Goal: Information Seeking & Learning: Learn about a topic

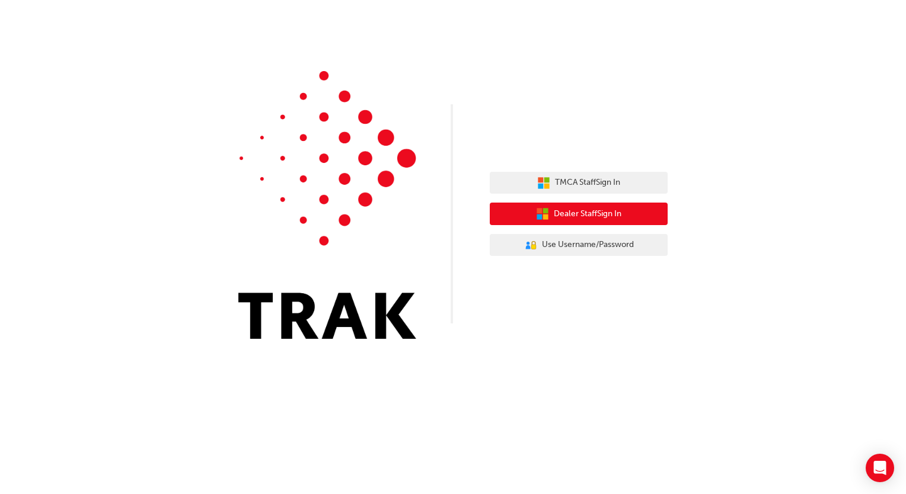
click at [583, 210] on span "Dealer Staff Sign In" at bounding box center [588, 214] width 68 height 14
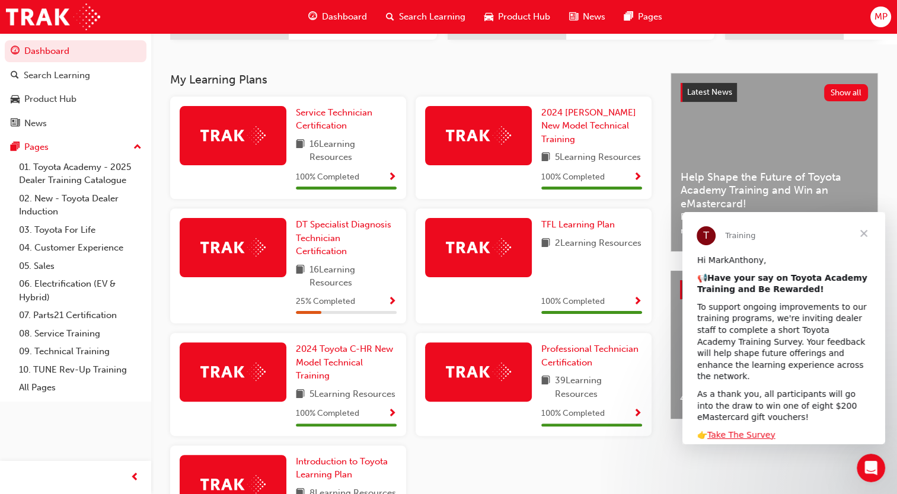
scroll to position [241, 0]
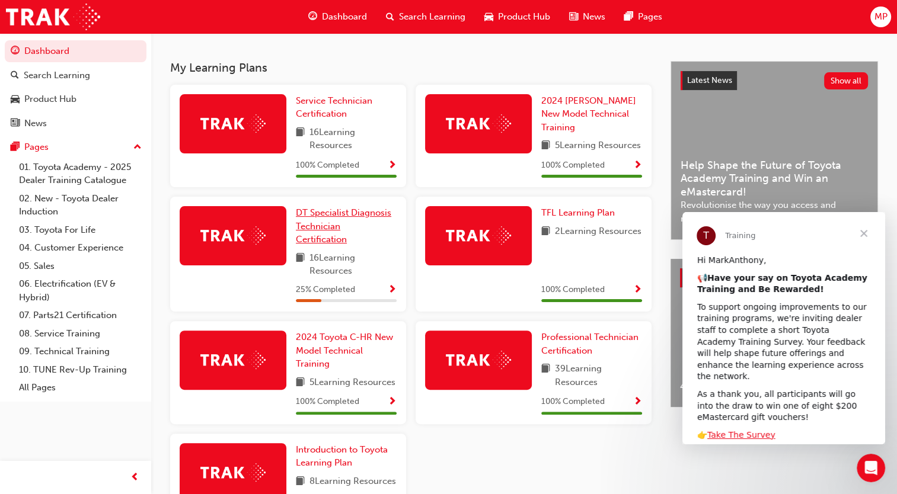
click at [325, 238] on span "DT Specialist Diagnosis Technician Certification" at bounding box center [343, 225] width 95 height 37
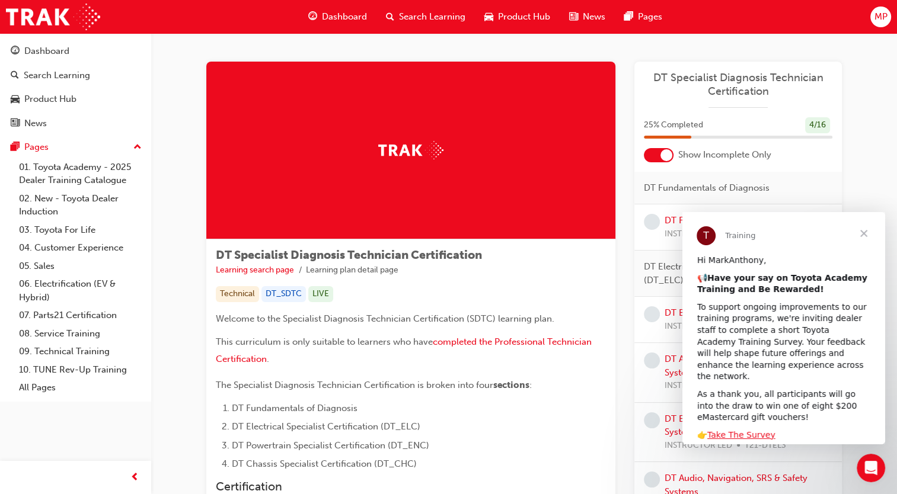
click at [866, 229] on span "Close" at bounding box center [863, 233] width 43 height 43
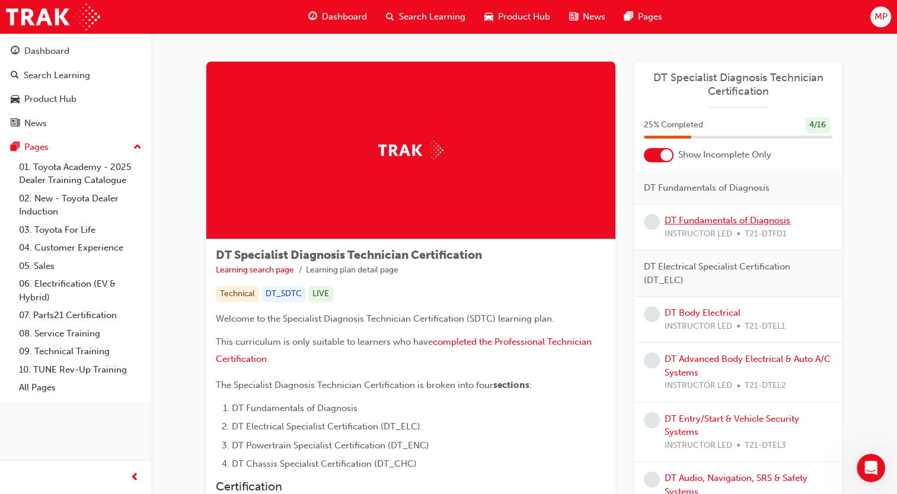
click at [724, 222] on link "DT Fundamentals of Diagnosis" at bounding box center [727, 220] width 126 height 11
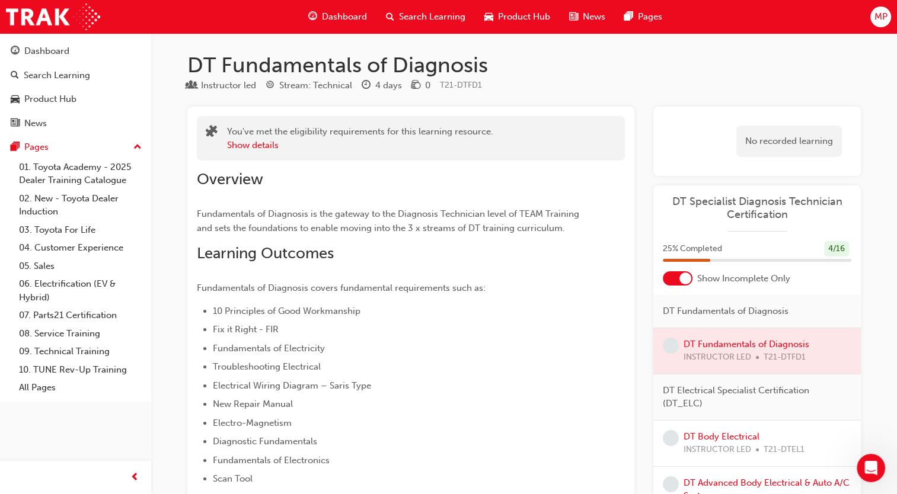
click at [723, 350] on div at bounding box center [756, 351] width 207 height 46
click at [682, 347] on div at bounding box center [756, 351] width 207 height 46
click at [698, 344] on div at bounding box center [756, 351] width 207 height 46
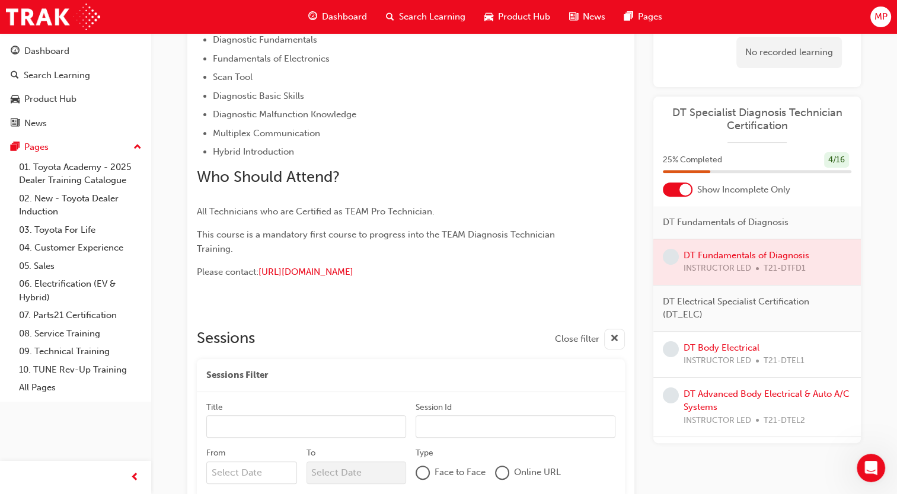
scroll to position [403, 0]
click at [716, 303] on span "DT Electrical Specialist Certification (DT_ELC)" at bounding box center [752, 308] width 179 height 27
drag, startPoint x: 716, startPoint y: 303, endPoint x: 763, endPoint y: 317, distance: 48.8
click at [763, 317] on span "DT Electrical Specialist Certification (DT_ELC)" at bounding box center [752, 308] width 179 height 27
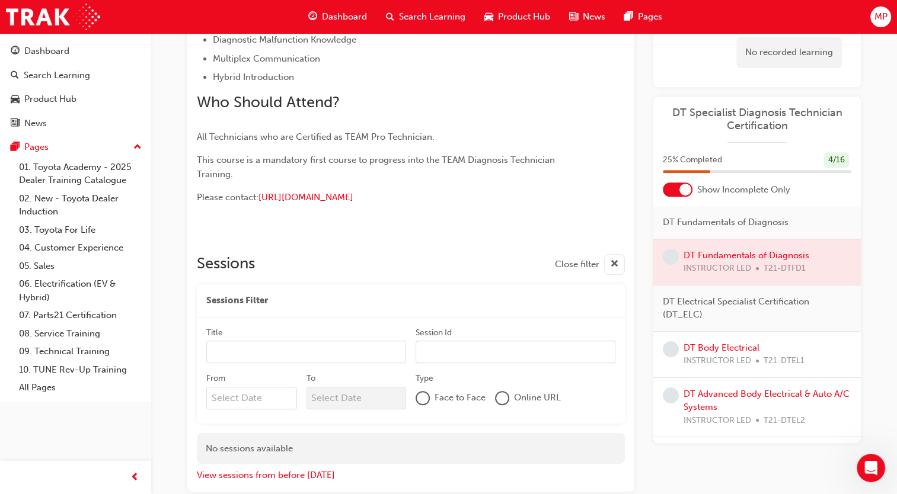
scroll to position [541, 0]
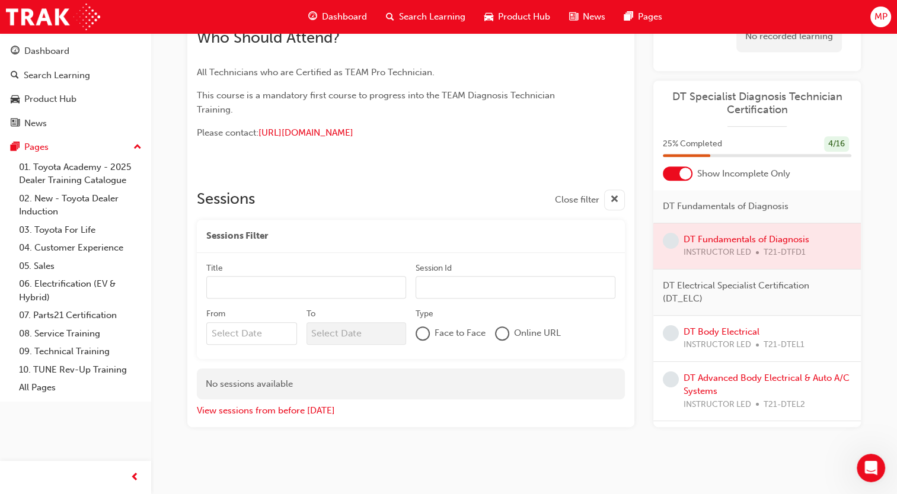
click at [325, 293] on input "Title" at bounding box center [306, 287] width 200 height 23
click at [491, 284] on input "Session Id" at bounding box center [515, 287] width 200 height 23
click at [505, 337] on div at bounding box center [502, 334] width 12 height 12
click at [449, 284] on input "Session Id" at bounding box center [515, 288] width 200 height 23
click at [341, 285] on input "Title" at bounding box center [306, 288] width 200 height 23
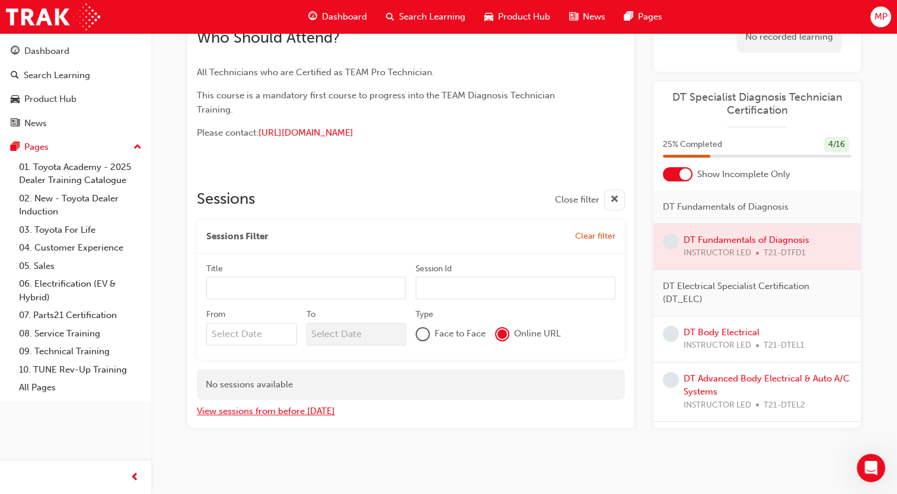
click at [307, 410] on button "View sessions from before [DATE]" at bounding box center [266, 412] width 138 height 14
click at [424, 332] on div at bounding box center [423, 334] width 12 height 12
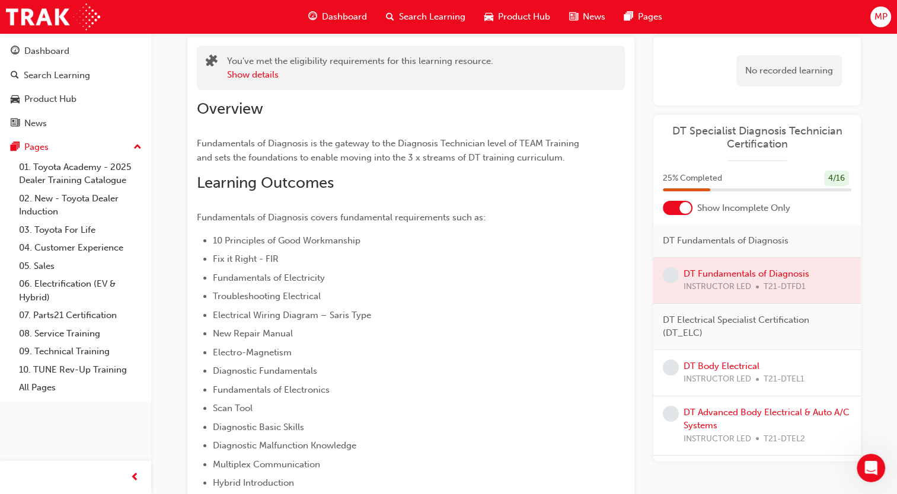
scroll to position [0, 0]
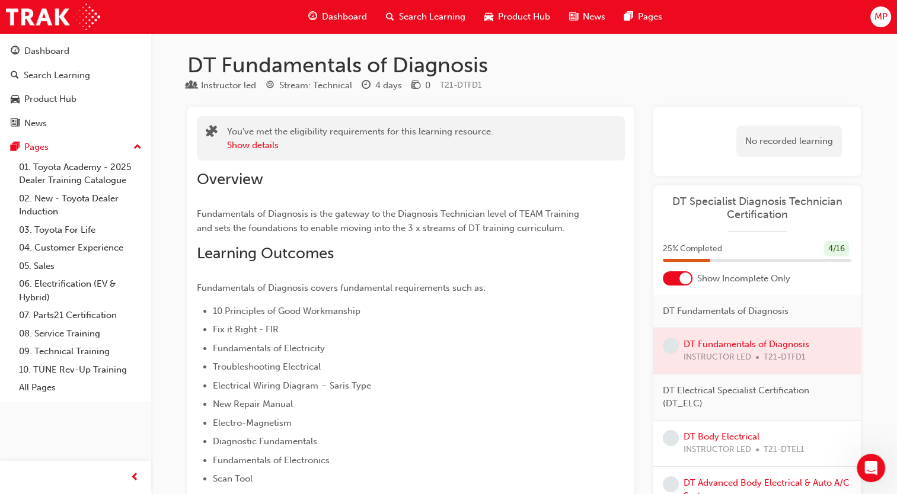
click at [343, 15] on span "Dashboard" at bounding box center [344, 17] width 45 height 14
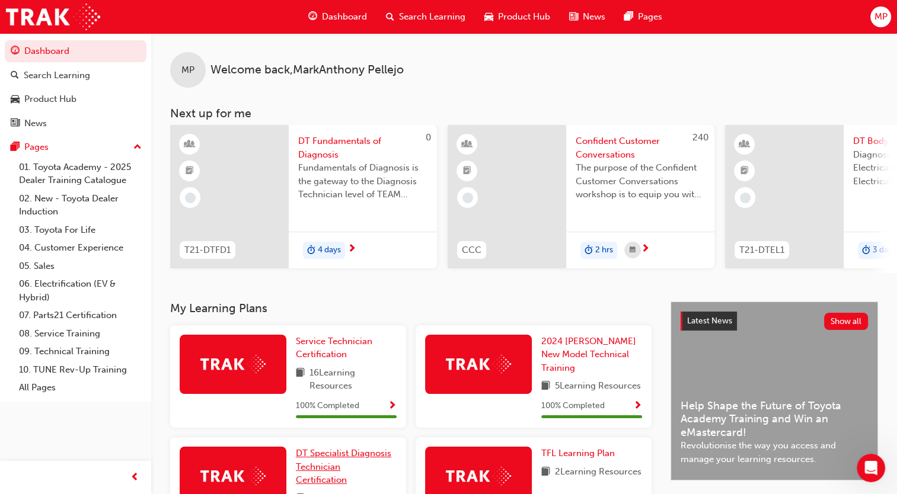
click at [319, 459] on span "DT Specialist Diagnosis Technician Certification" at bounding box center [343, 466] width 95 height 37
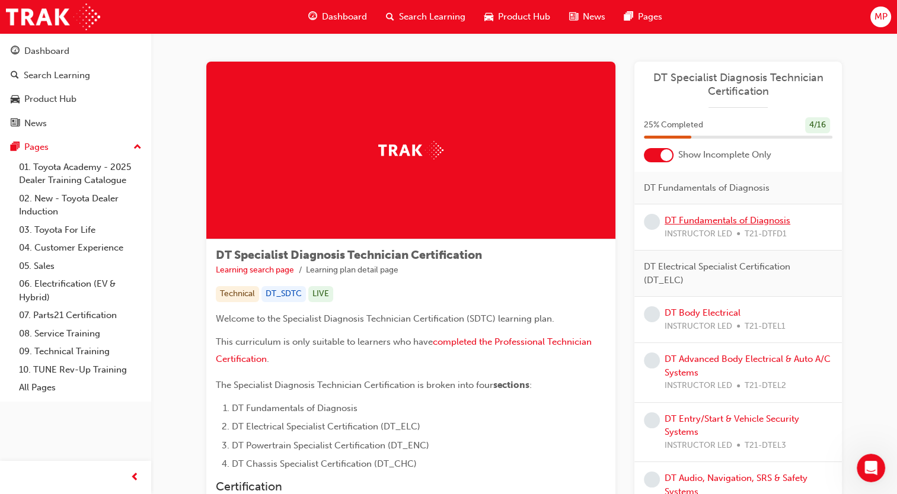
click at [692, 224] on link "DT Fundamentals of Diagnosis" at bounding box center [727, 220] width 126 height 11
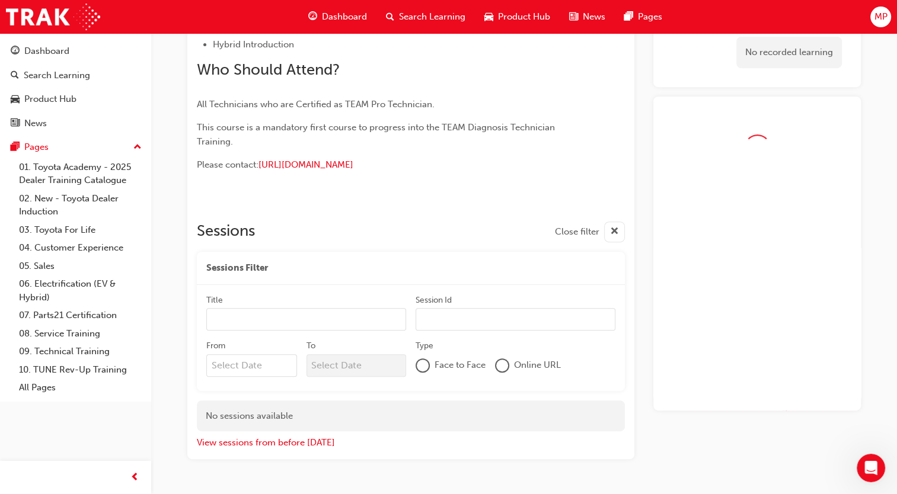
scroll to position [541, 0]
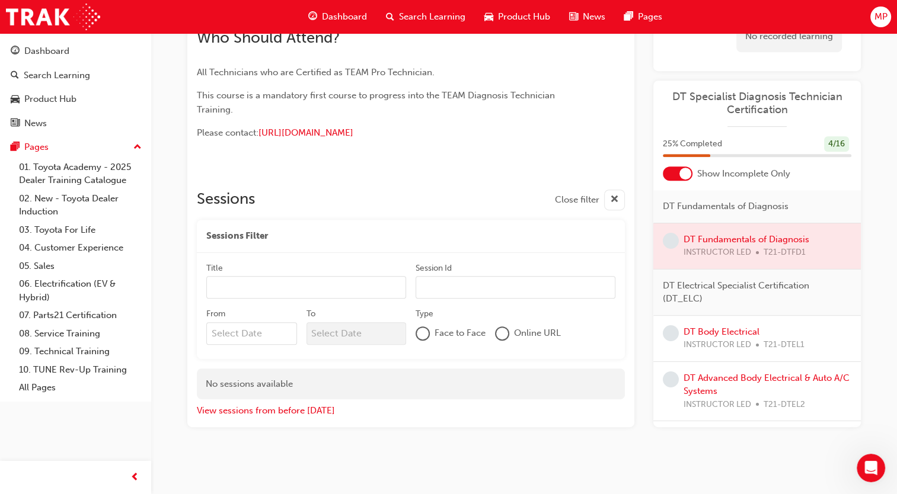
click at [423, 336] on div at bounding box center [423, 334] width 12 height 12
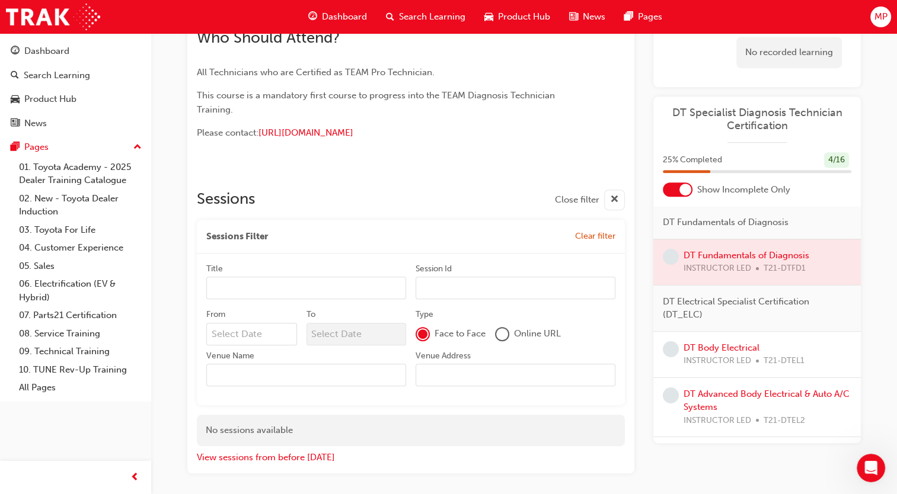
click at [503, 331] on div at bounding box center [502, 334] width 12 height 12
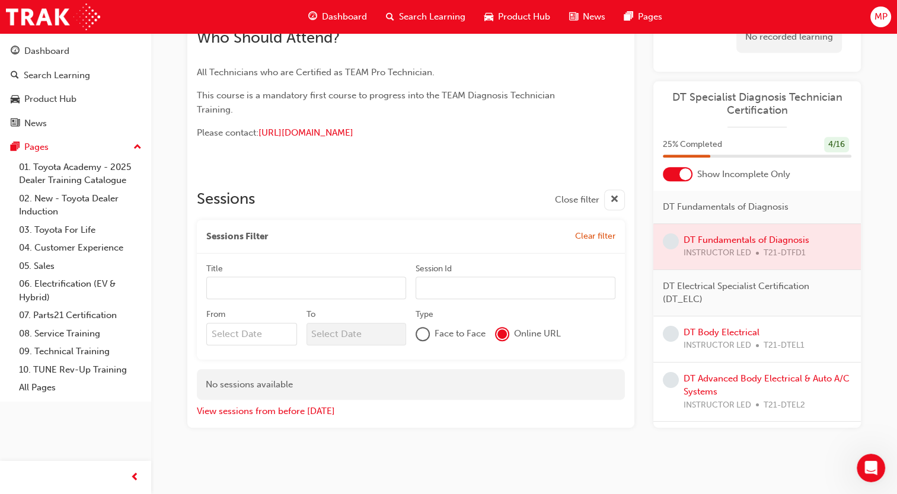
click at [422, 337] on div at bounding box center [423, 334] width 12 height 12
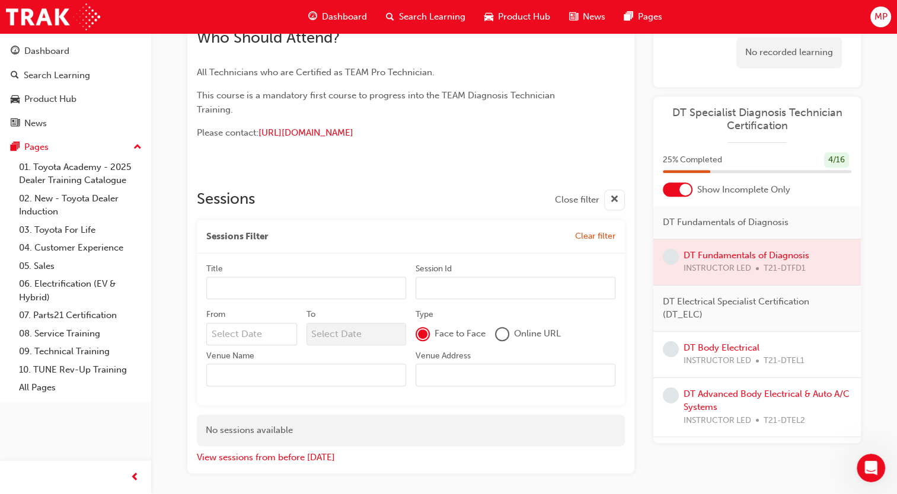
click at [749, 263] on div at bounding box center [756, 262] width 207 height 46
click at [721, 349] on link "DT Body Electrical" at bounding box center [721, 348] width 76 height 11
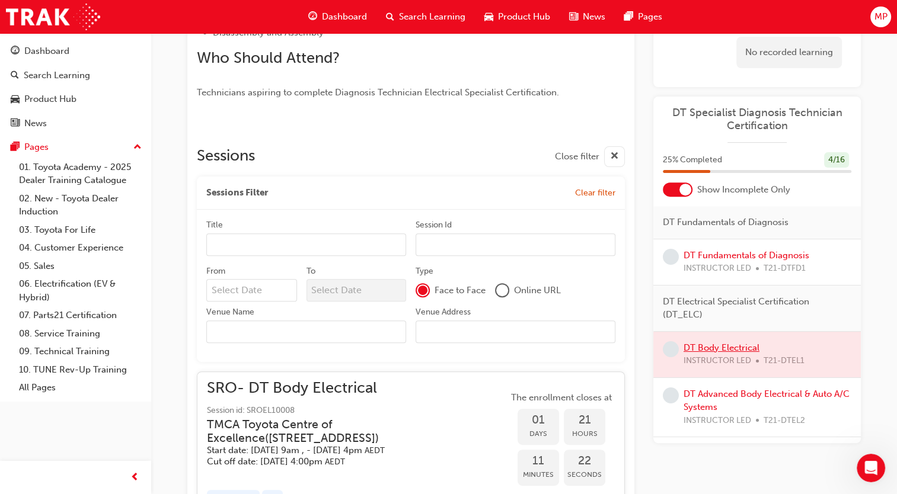
scroll to position [510, 0]
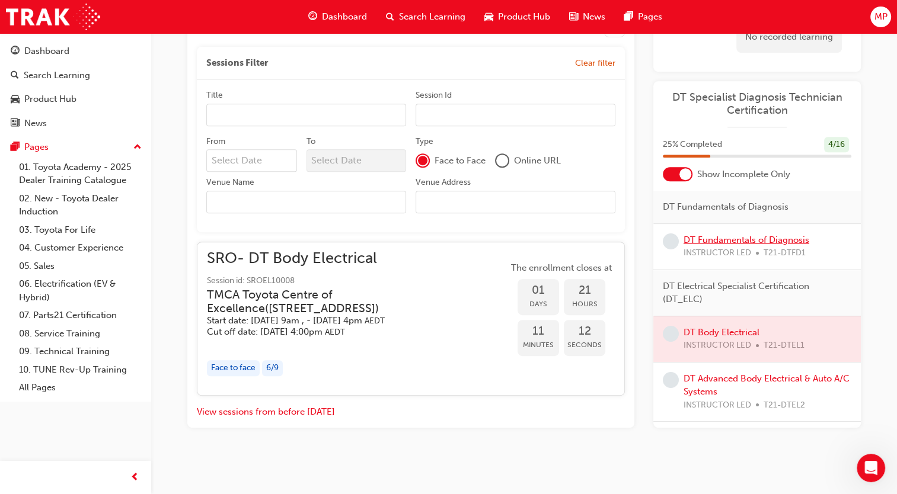
click at [749, 243] on link "DT Fundamentals of Diagnosis" at bounding box center [746, 240] width 126 height 11
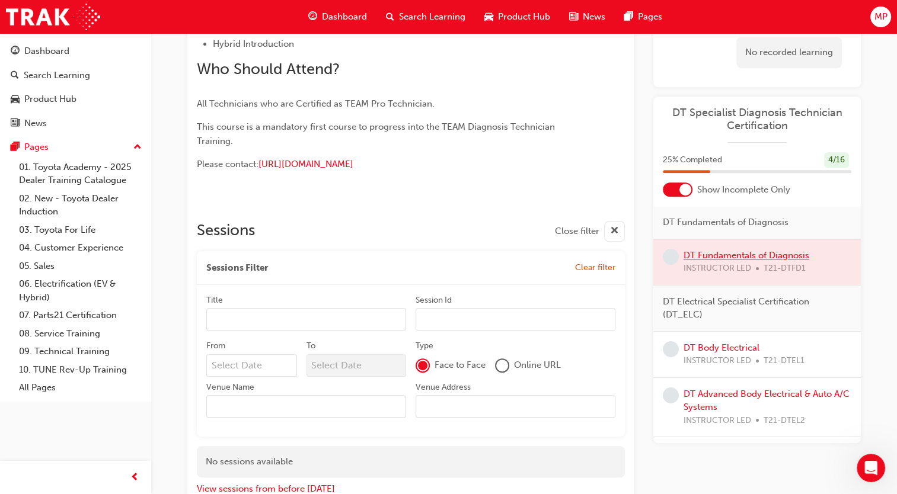
scroll to position [587, 0]
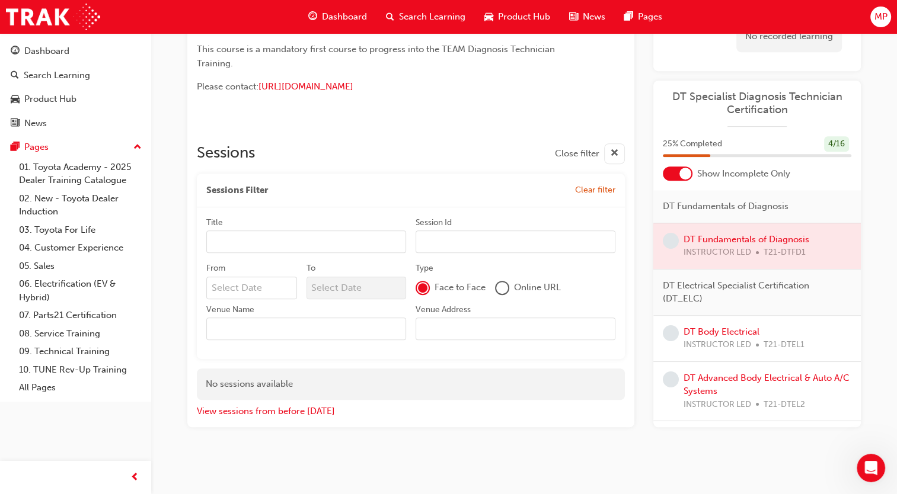
click at [420, 362] on div "Sessions Close filter Sessions Filter Clear filter Title Session Id From To Typ…" at bounding box center [411, 276] width 428 height 284
click at [593, 188] on span "Clear filter" at bounding box center [595, 190] width 40 height 10
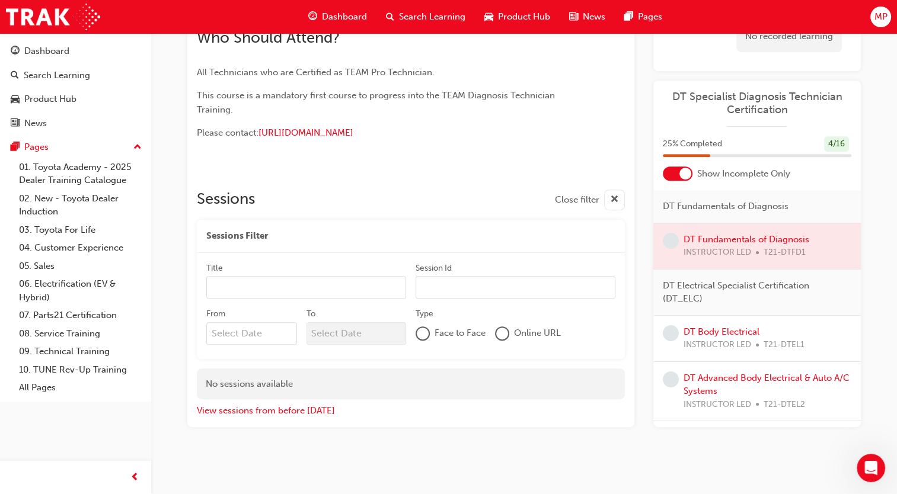
click at [578, 197] on span "Close filter" at bounding box center [577, 200] width 44 height 14
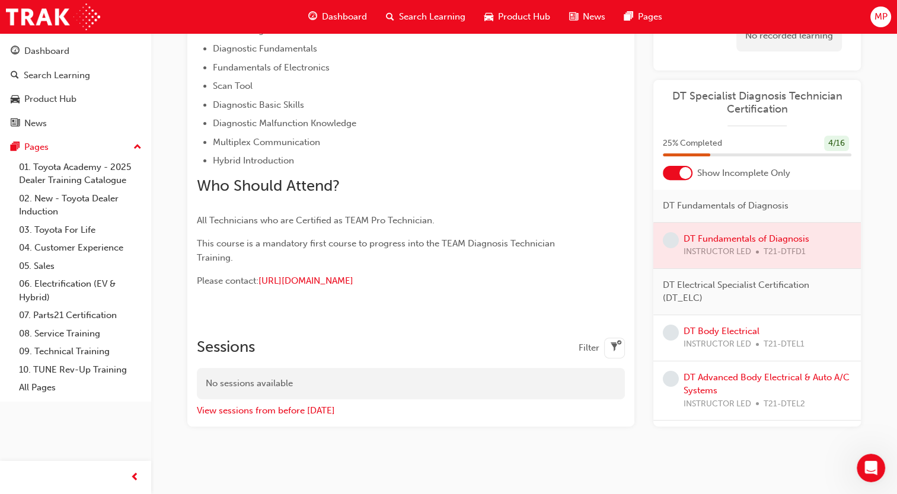
click at [600, 343] on div "Filter" at bounding box center [601, 348] width 46 height 21
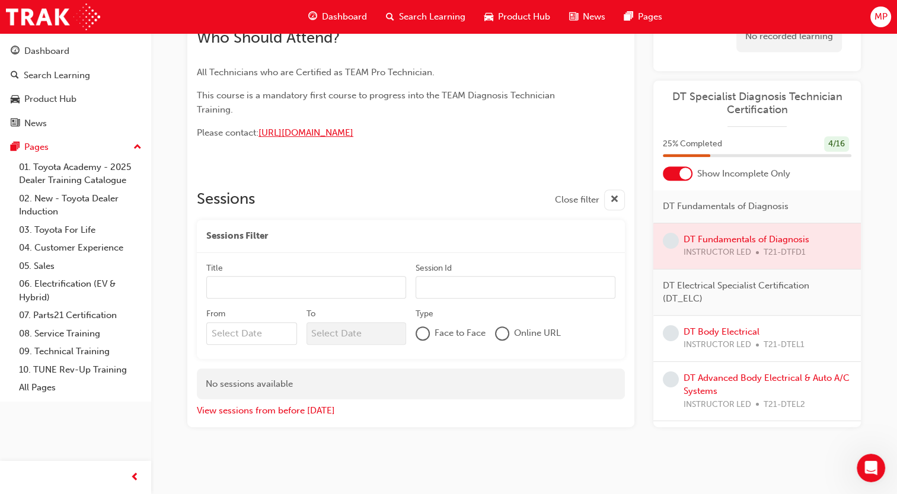
click at [353, 134] on span "[URL][DOMAIN_NAME]" at bounding box center [305, 132] width 95 height 11
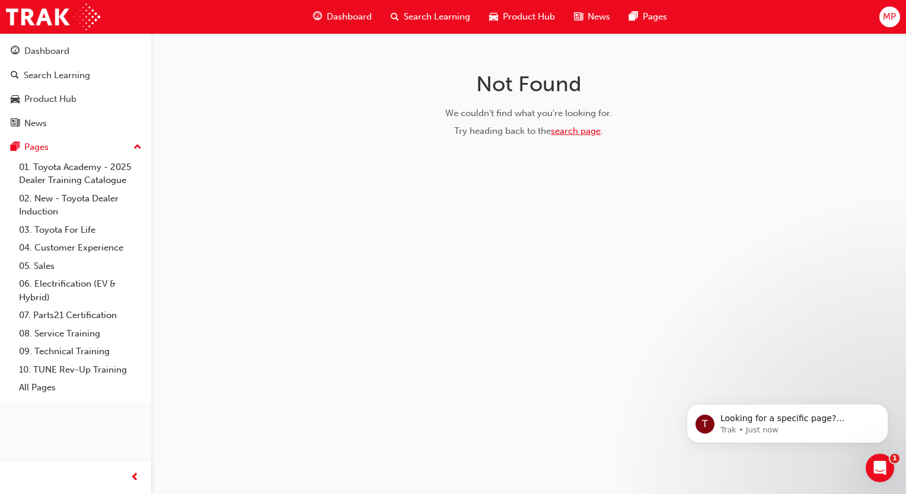
drag, startPoint x: 581, startPoint y: 124, endPoint x: 581, endPoint y: 131, distance: 6.5
click at [581, 131] on div "Try heading back to the search page ." at bounding box center [529, 131] width 376 height 14
click at [581, 131] on link "search page" at bounding box center [576, 131] width 50 height 11
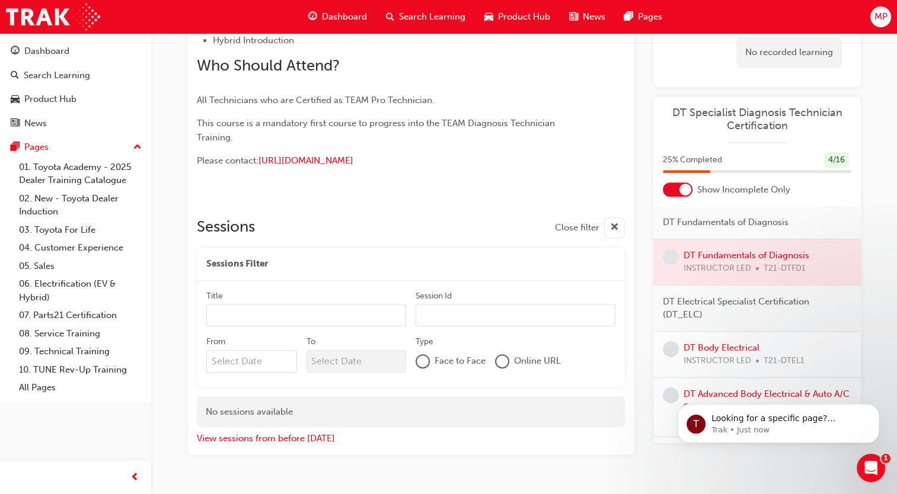
scroll to position [512, 0]
click at [782, 271] on div at bounding box center [756, 262] width 207 height 46
click at [306, 439] on button "View sessions from before [DATE]" at bounding box center [266, 440] width 138 height 14
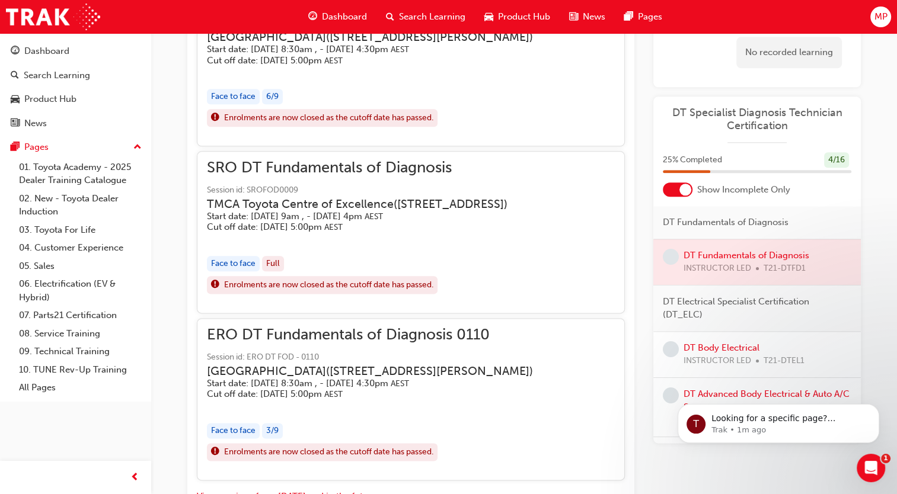
scroll to position [15184, 0]
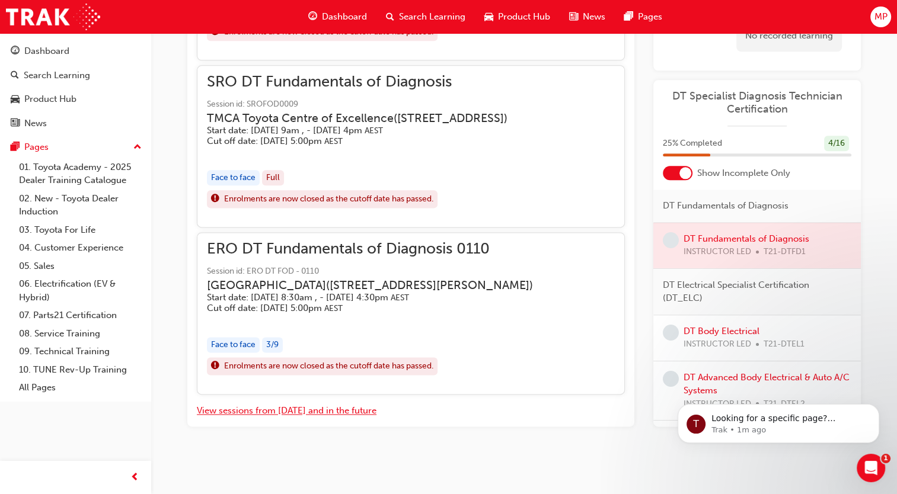
click at [312, 412] on button "View sessions from [DATE] and in the future" at bounding box center [287, 411] width 180 height 14
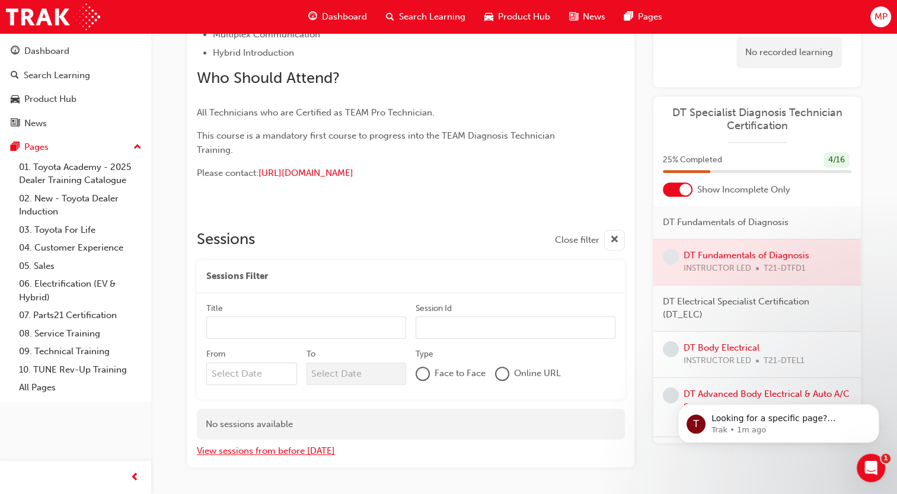
scroll to position [505, 0]
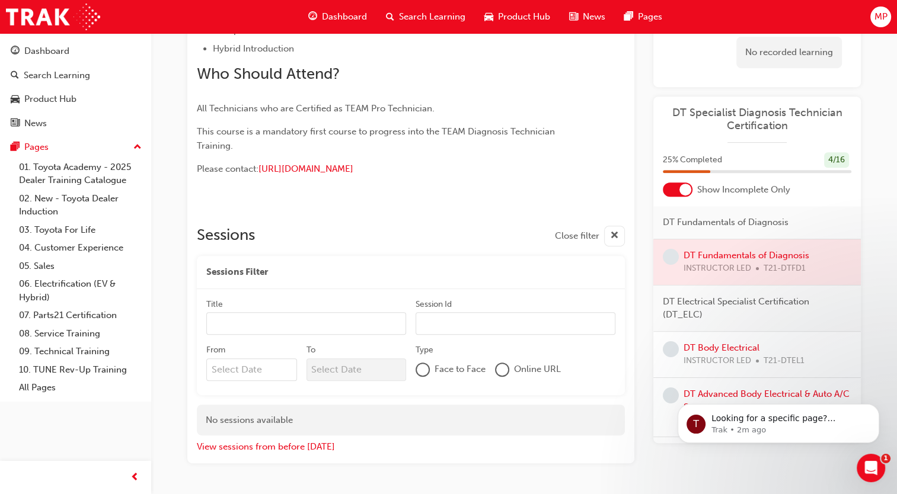
click at [682, 191] on div at bounding box center [685, 190] width 12 height 12
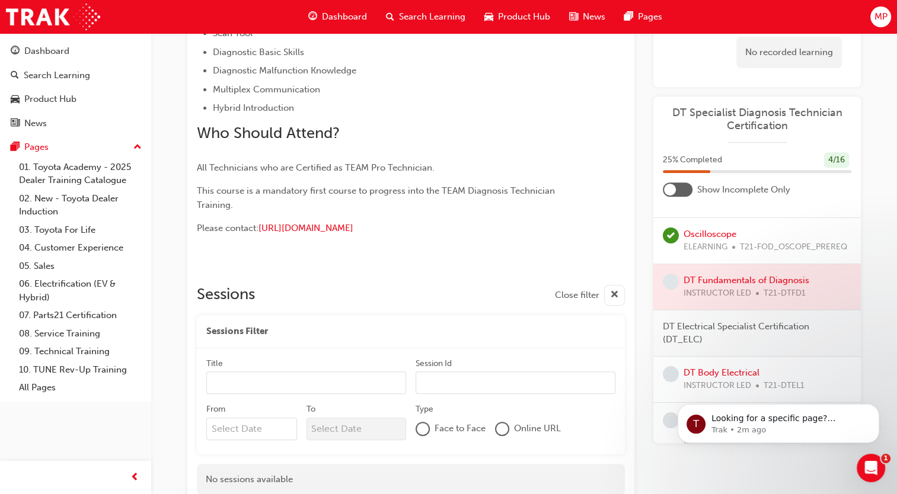
scroll to position [178, 0]
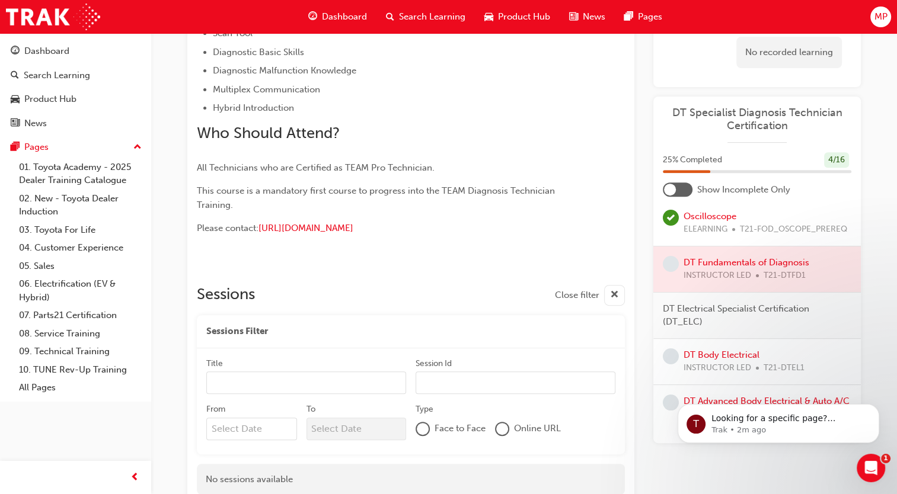
click at [734, 276] on div at bounding box center [756, 270] width 207 height 46
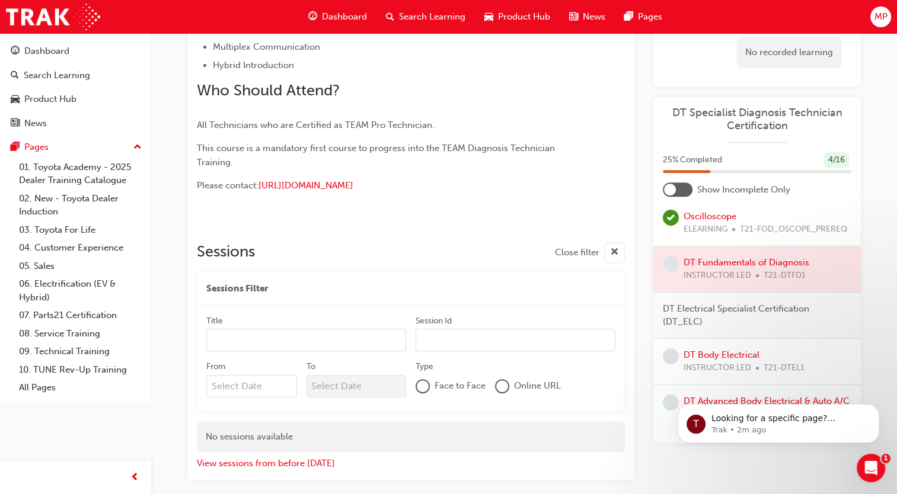
scroll to position [541, 0]
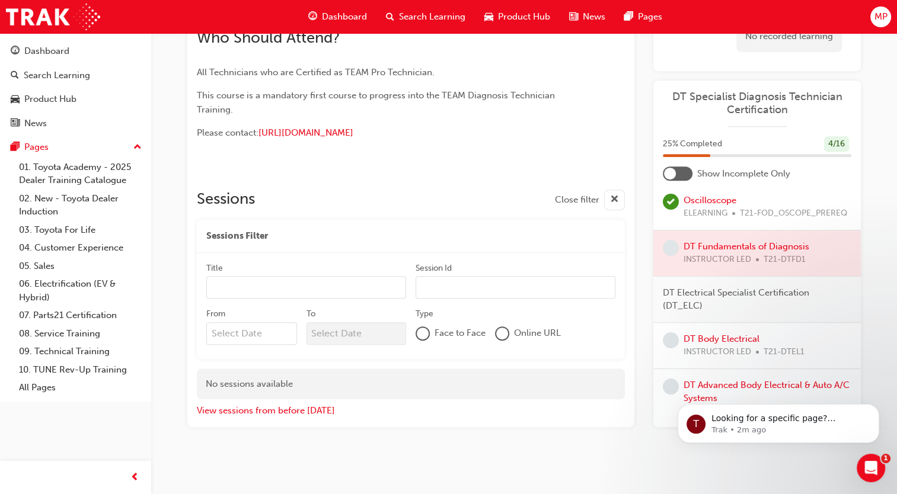
click at [286, 385] on div "No sessions available" at bounding box center [411, 384] width 428 height 31
click at [609, 200] on div "button" at bounding box center [614, 200] width 21 height 21
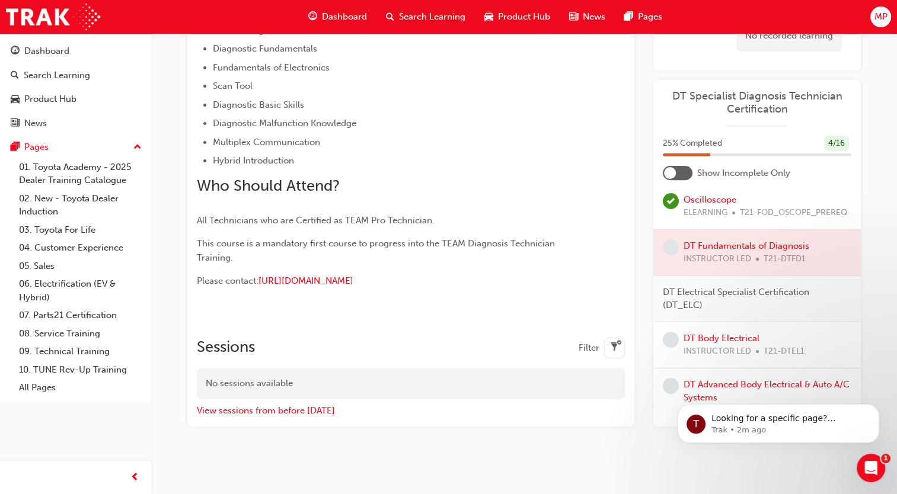
click at [525, 394] on div "No sessions available" at bounding box center [411, 383] width 428 height 31
click at [592, 355] on div "Filter" at bounding box center [601, 348] width 46 height 21
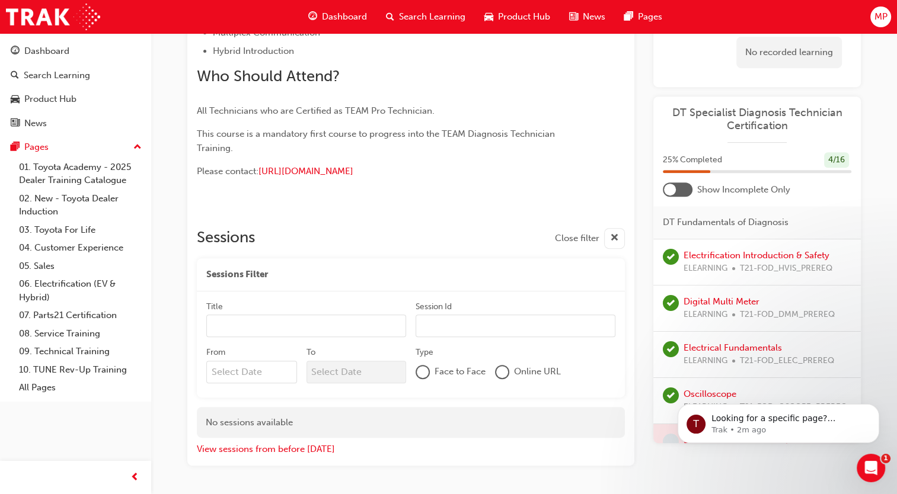
scroll to position [482, 0]
